Goal: Information Seeking & Learning: Learn about a topic

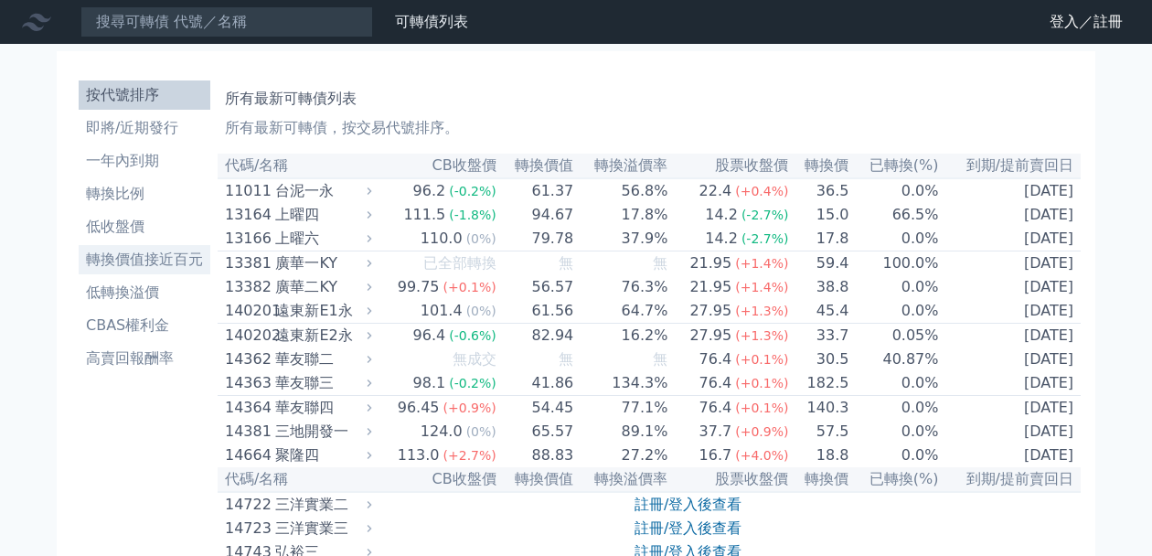
click at [172, 263] on li "轉換價值接近百元" at bounding box center [145, 260] width 132 height 22
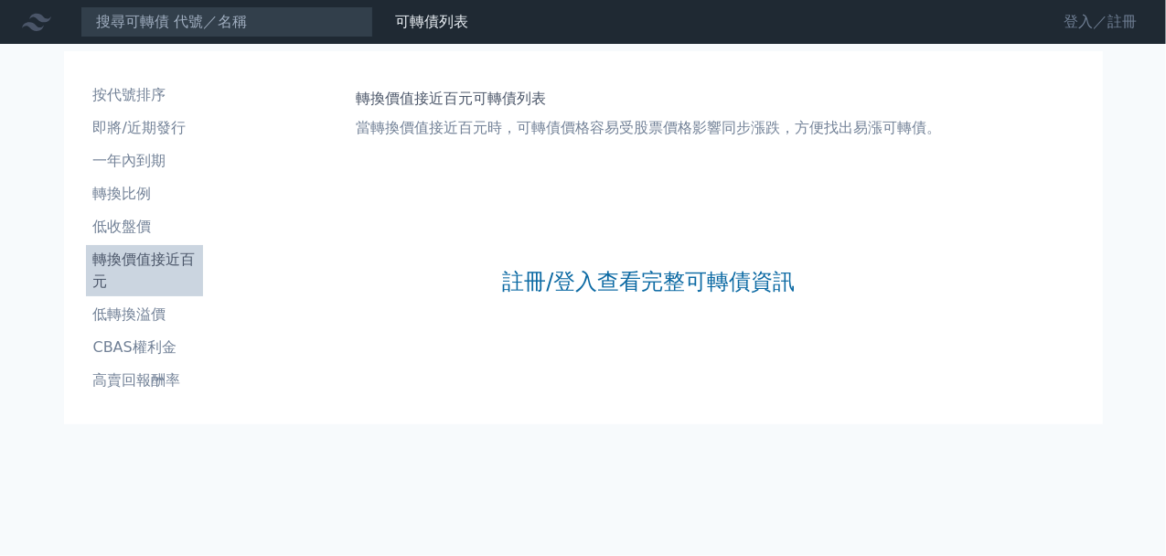
click at [1063, 27] on link "登入／註冊" at bounding box center [1100, 21] width 102 height 29
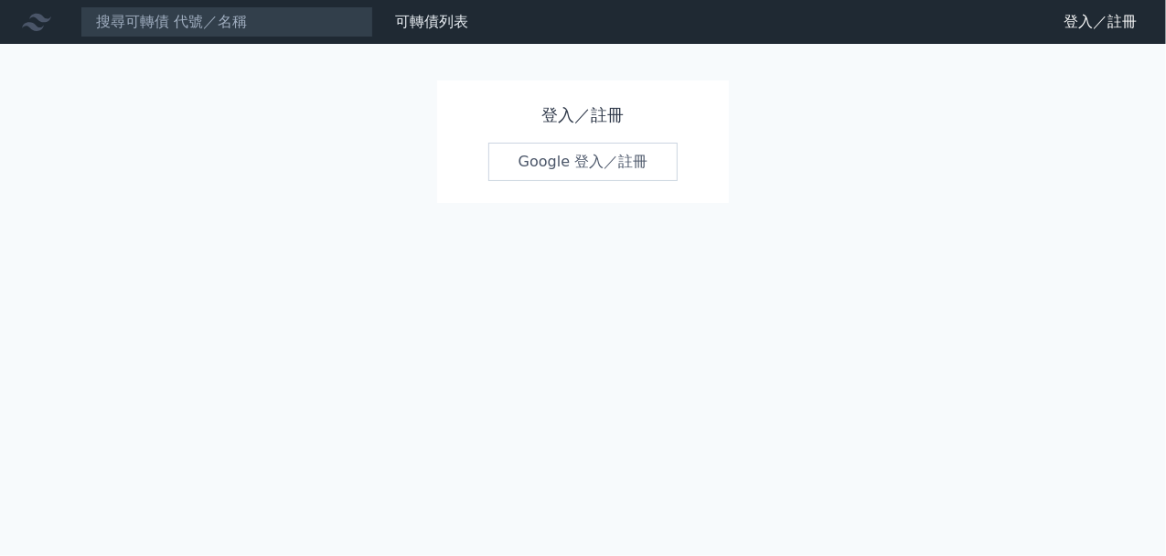
click at [565, 171] on link "Google 登入／註冊" at bounding box center [583, 162] width 190 height 38
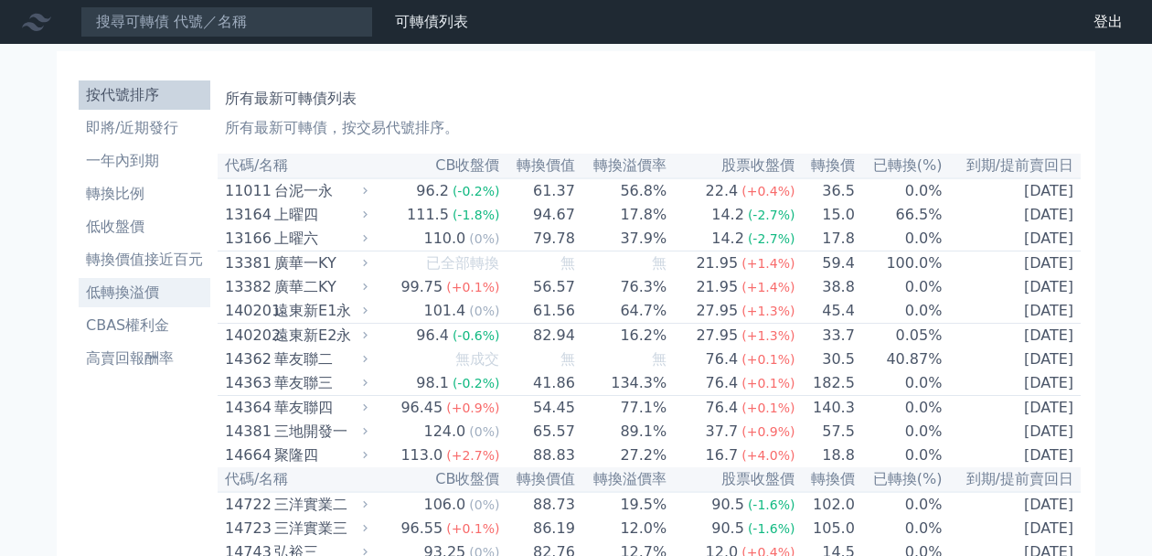
click at [150, 295] on li "低轉換溢價" at bounding box center [145, 293] width 132 height 22
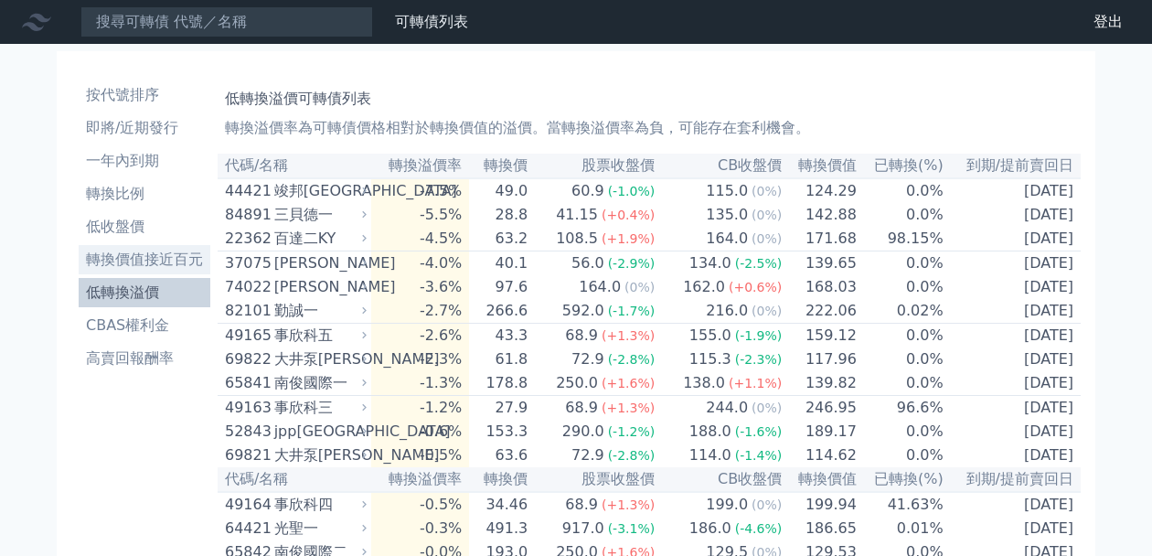
click at [187, 266] on li "轉換價值接近百元" at bounding box center [145, 260] width 132 height 22
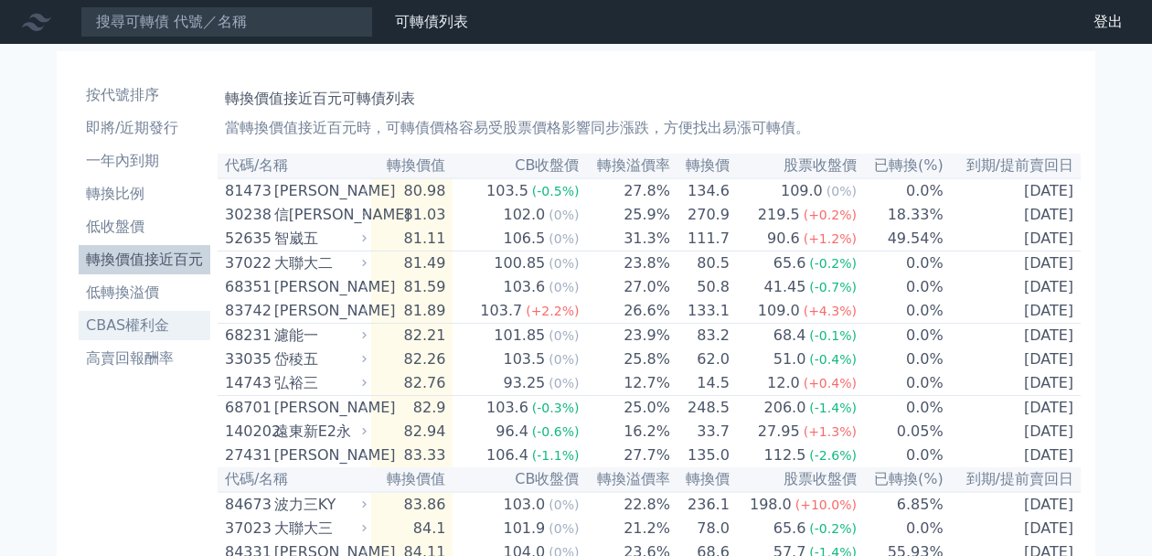
click at [157, 330] on li "CBAS權利金" at bounding box center [145, 326] width 132 height 22
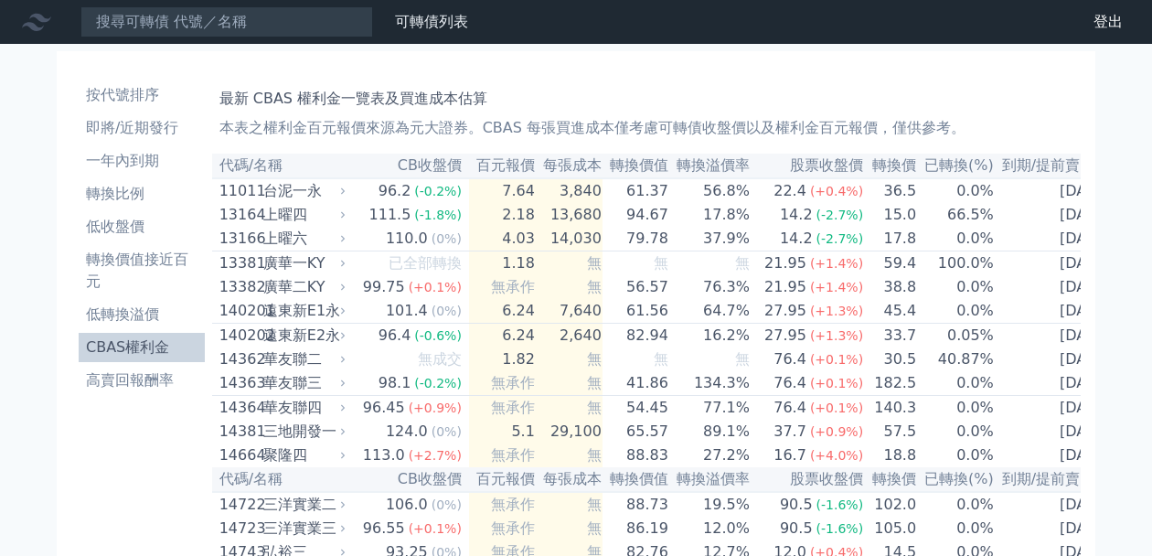
click at [146, 329] on ul "按代號排序 即將/近期發行 一年內到期 轉換比例 低收盤價 轉換價值接近百元 低轉換溢價 CBAS權利金 高賣回報酬率" at bounding box center [142, 237] width 126 height 315
click at [130, 160] on li "一年內到期" at bounding box center [142, 161] width 126 height 22
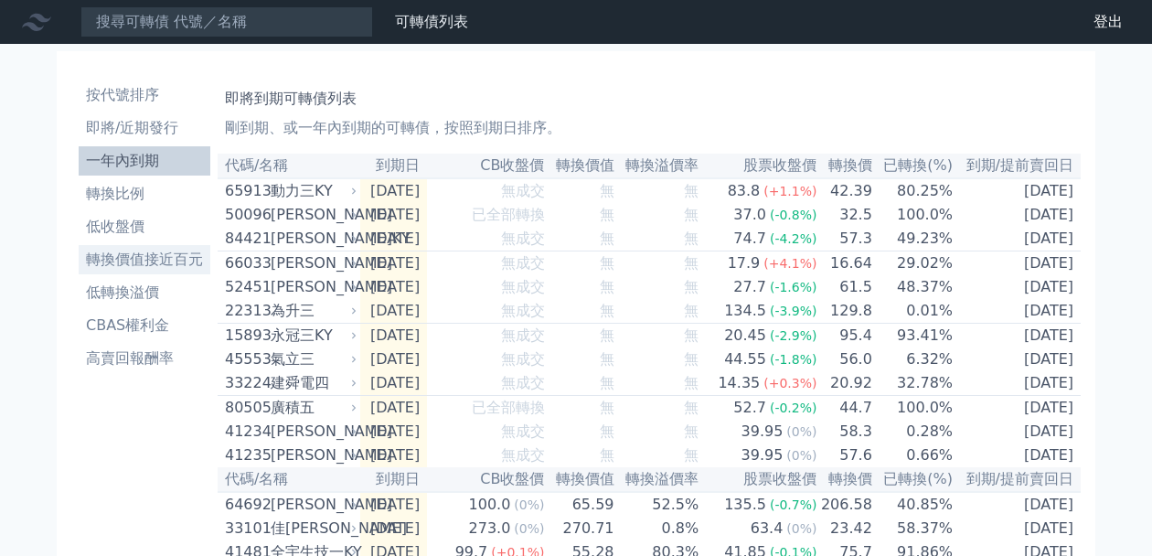
click at [162, 259] on li "轉換價值接近百元" at bounding box center [145, 260] width 132 height 22
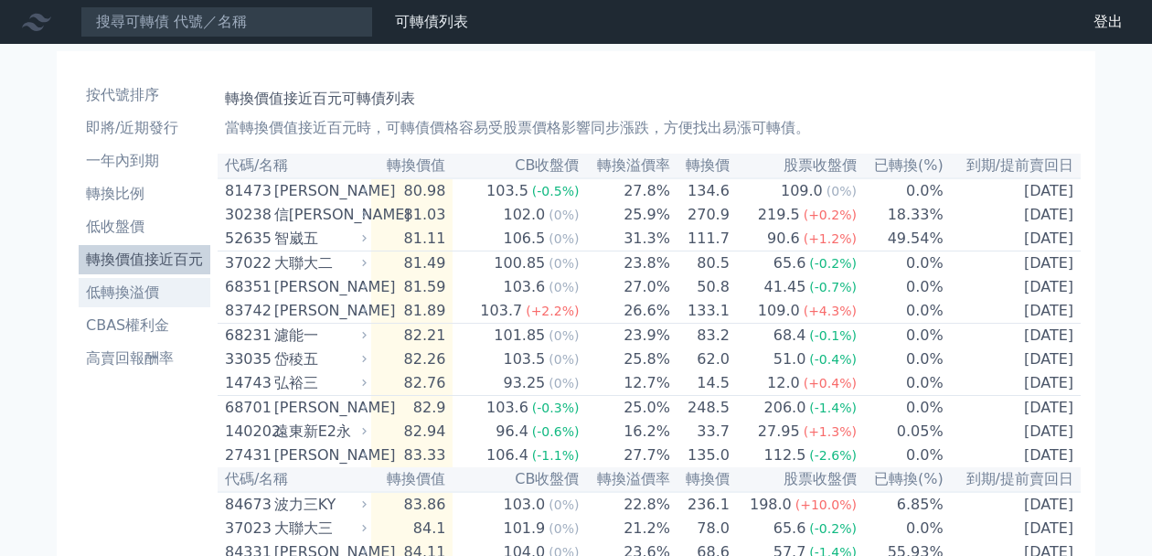
click at [146, 290] on li "低轉換溢價" at bounding box center [145, 293] width 132 height 22
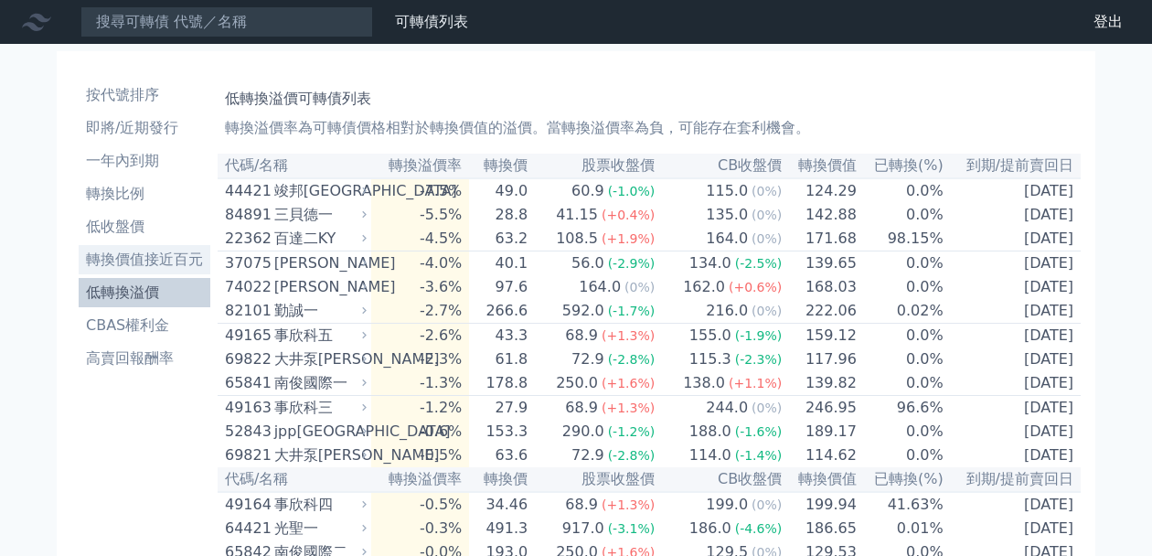
click at [166, 261] on li "轉換價值接近百元" at bounding box center [145, 260] width 132 height 22
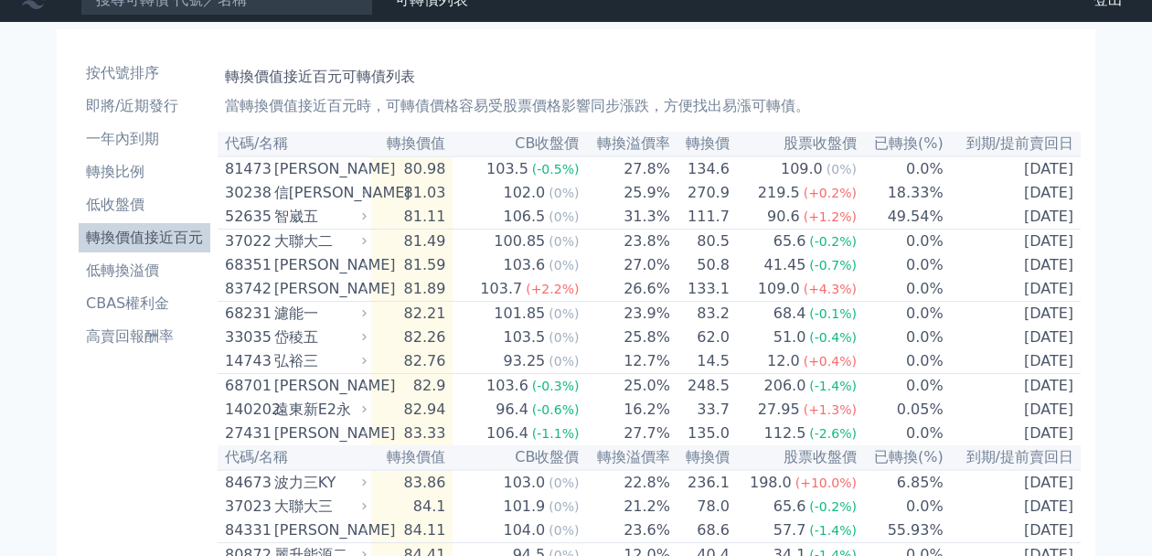
scroll to position [17, 0]
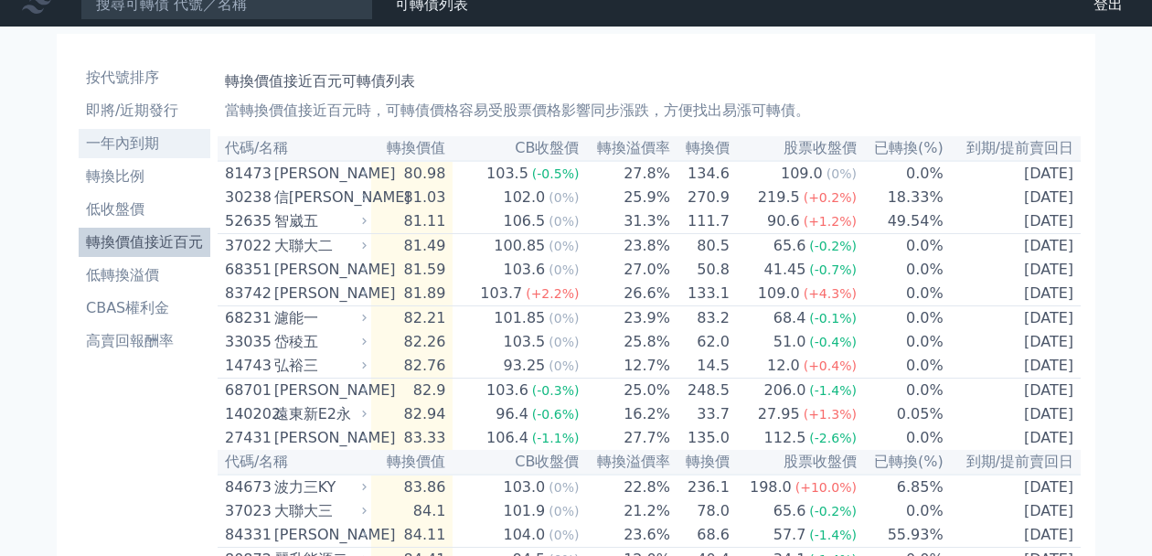
click at [121, 134] on li "一年內到期" at bounding box center [145, 144] width 132 height 22
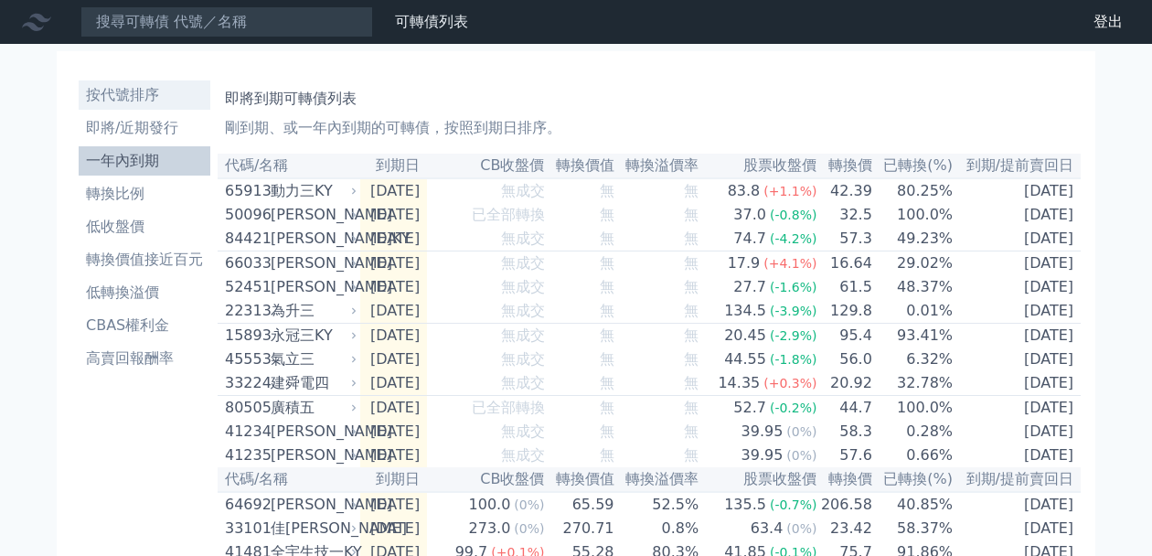
click at [127, 102] on li "按代號排序" at bounding box center [145, 95] width 132 height 22
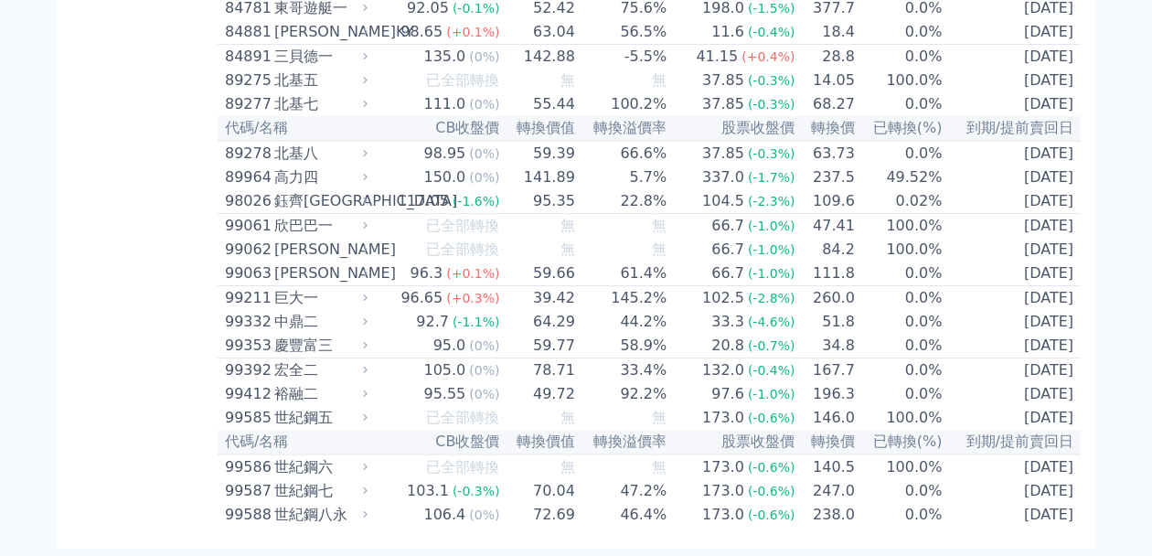
scroll to position [10386, 0]
